Goal: Transaction & Acquisition: Purchase product/service

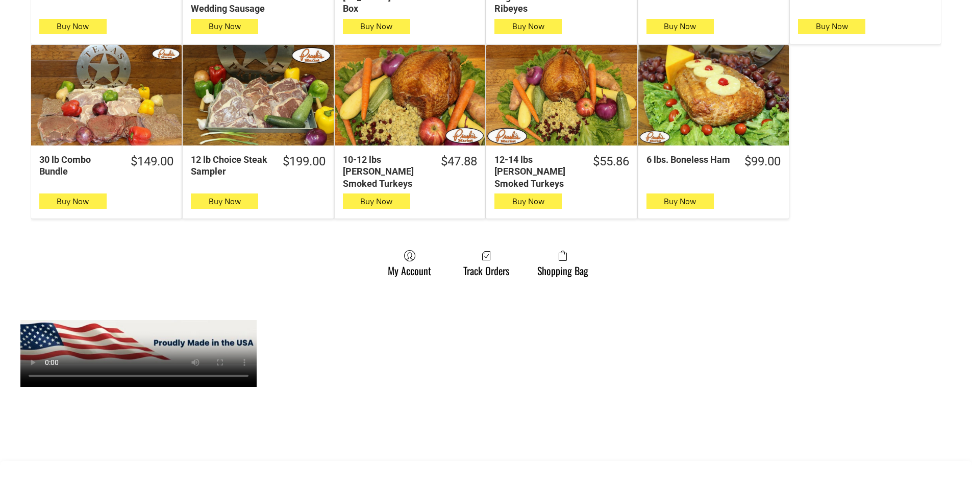
scroll to position [714, 0]
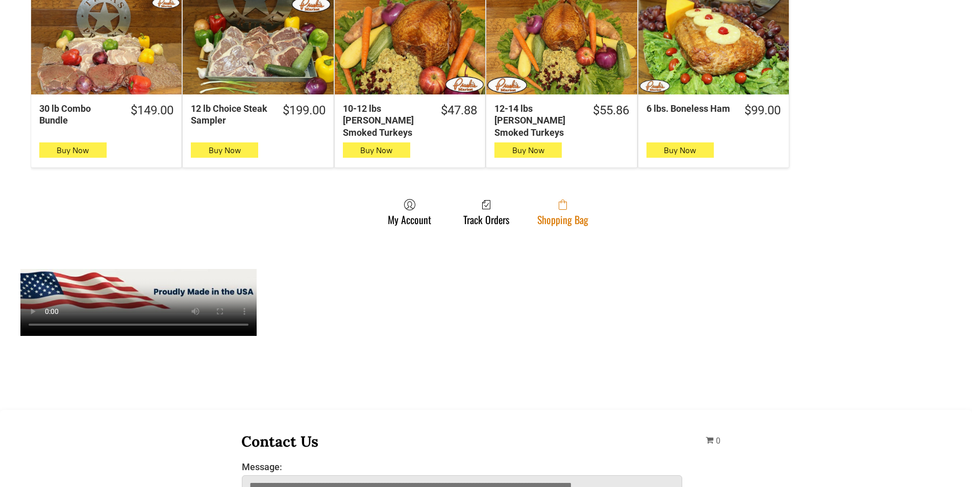
click at [567, 210] on link "Shopping Bag" at bounding box center [562, 211] width 61 height 27
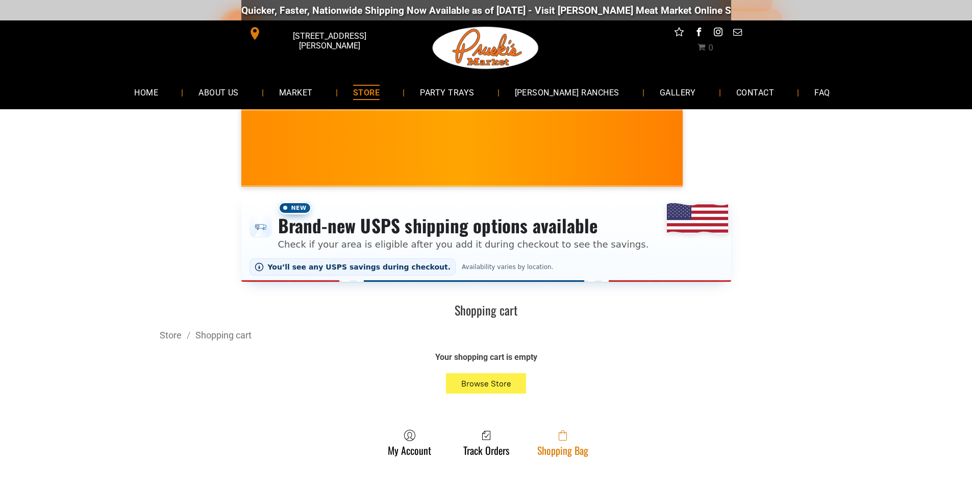
click at [541, 450] on link "Shopping Bag" at bounding box center [562, 442] width 61 height 27
click at [567, 446] on link "Shopping Bag" at bounding box center [562, 442] width 61 height 27
click at [587, 444] on link "Shopping Bag" at bounding box center [562, 442] width 61 height 27
